Goal: Task Accomplishment & Management: Manage account settings

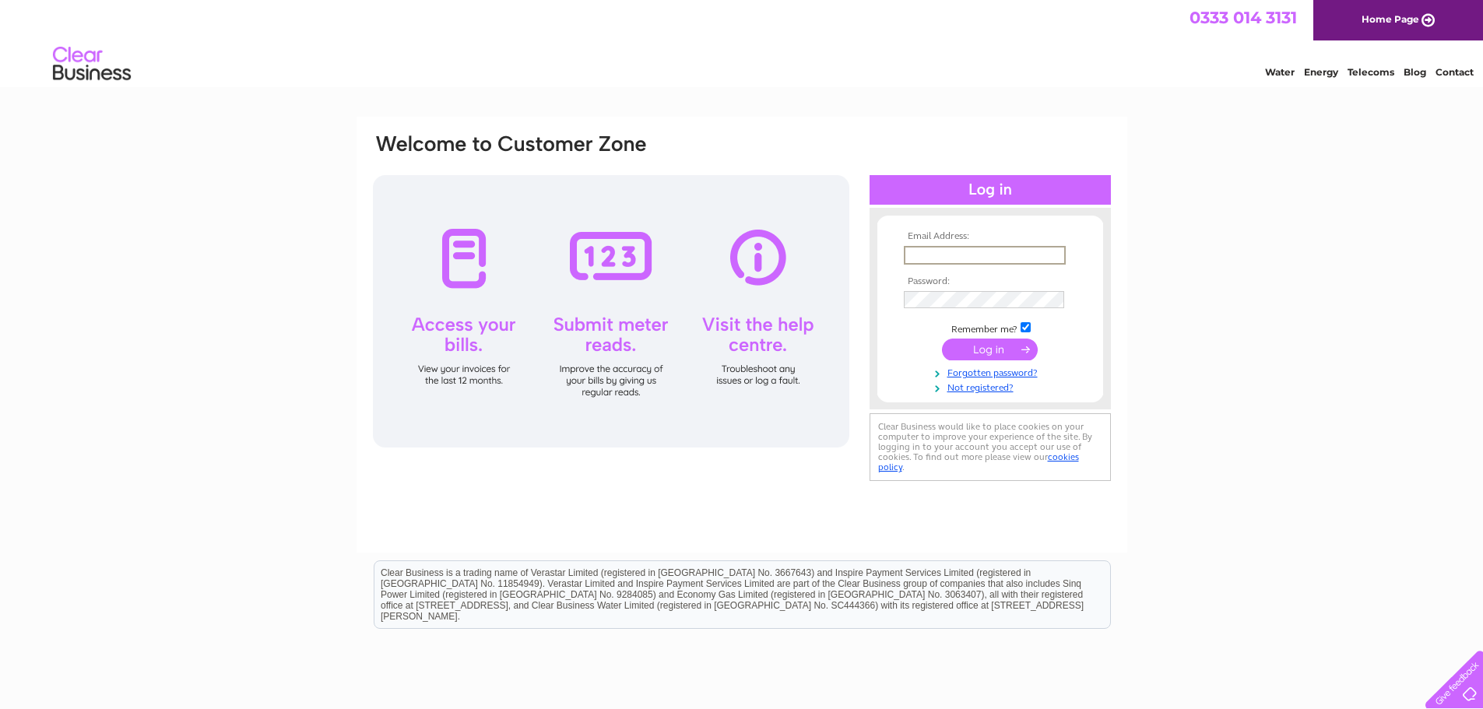
click at [994, 248] on input "text" at bounding box center [985, 255] width 162 height 19
type input "ampeak76@aol.com"
click at [997, 353] on input "submit" at bounding box center [990, 348] width 96 height 22
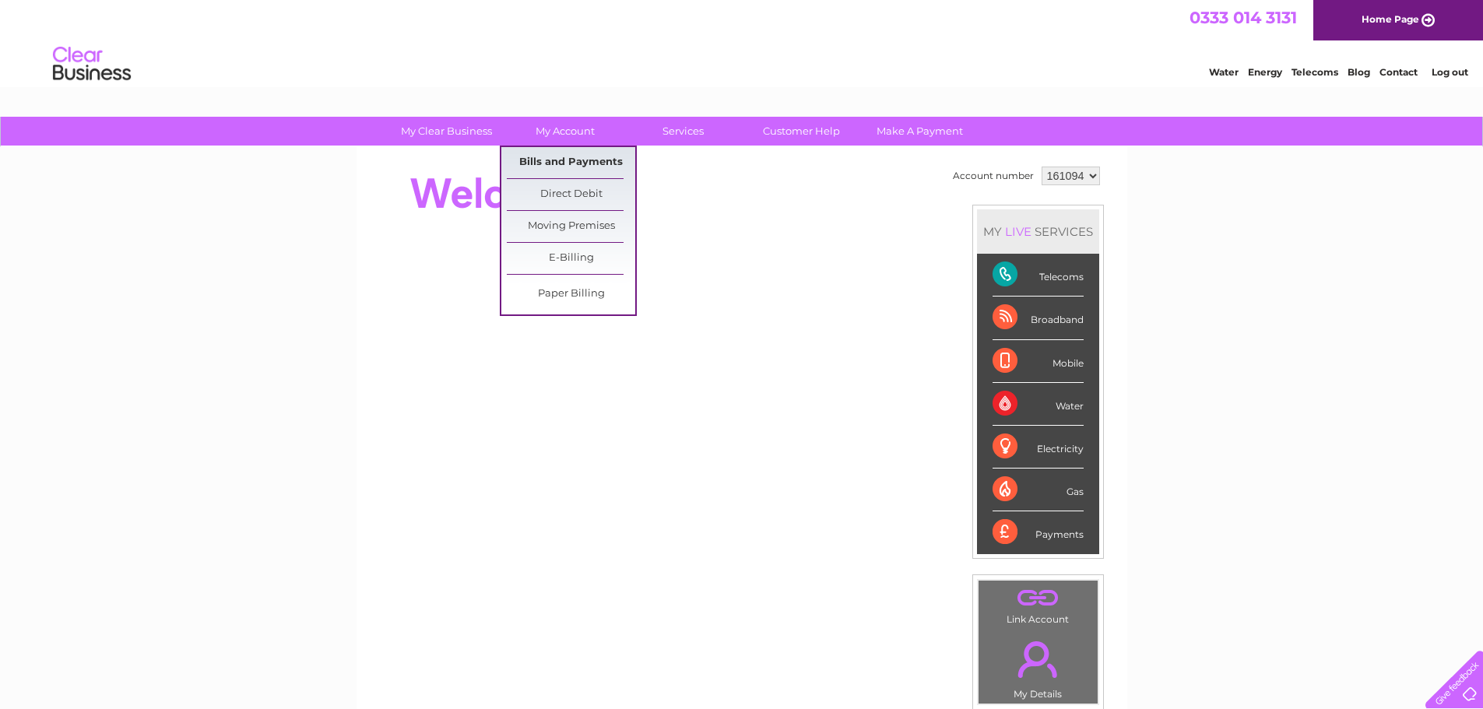
click at [565, 153] on link "Bills and Payments" at bounding box center [571, 162] width 128 height 31
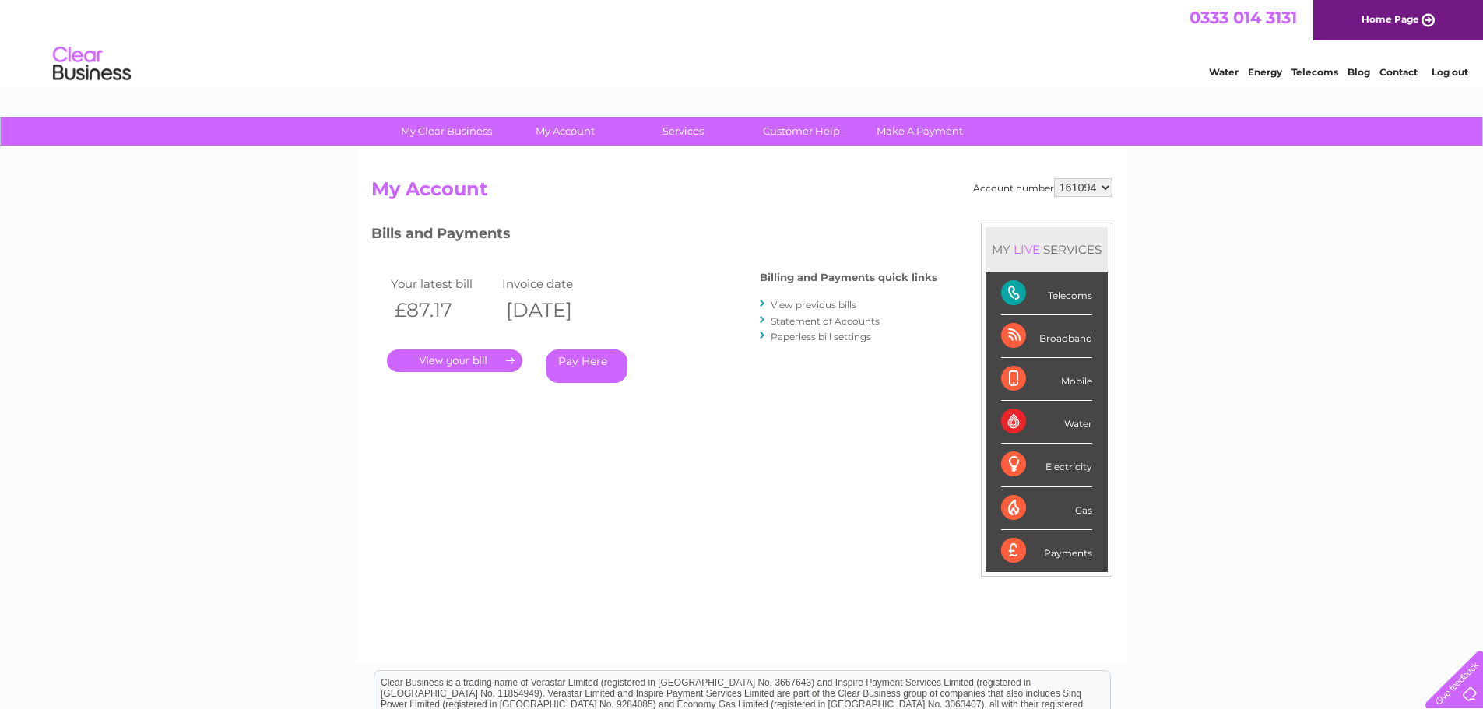
click at [473, 356] on link "." at bounding box center [454, 361] width 135 height 23
